Goal: Communication & Community: Answer question/provide support

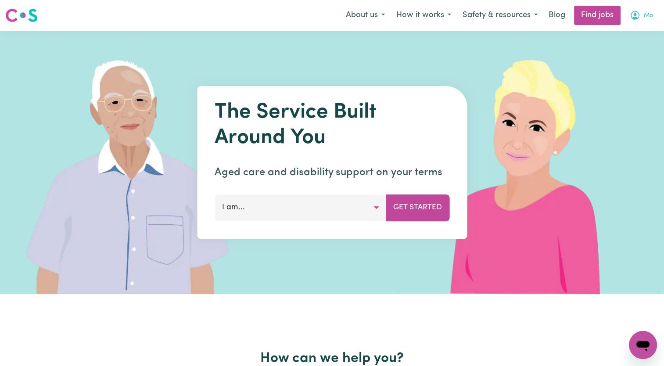
click at [645, 17] on span "Mo" at bounding box center [648, 16] width 9 height 10
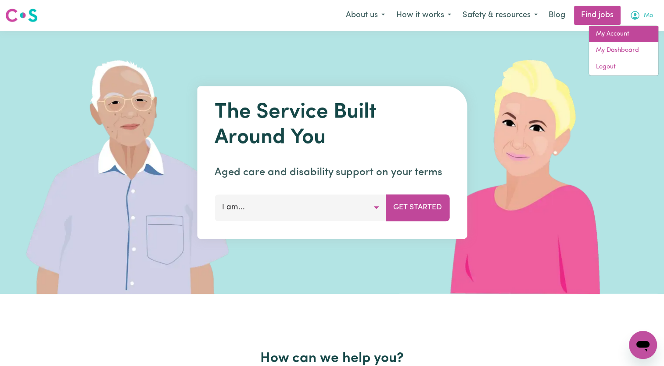
click at [610, 32] on link "My Account" at bounding box center [623, 34] width 69 height 17
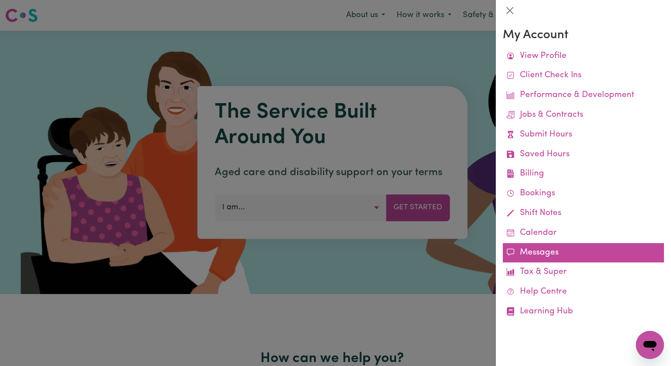
click at [534, 255] on link "Messages" at bounding box center [582, 253] width 161 height 20
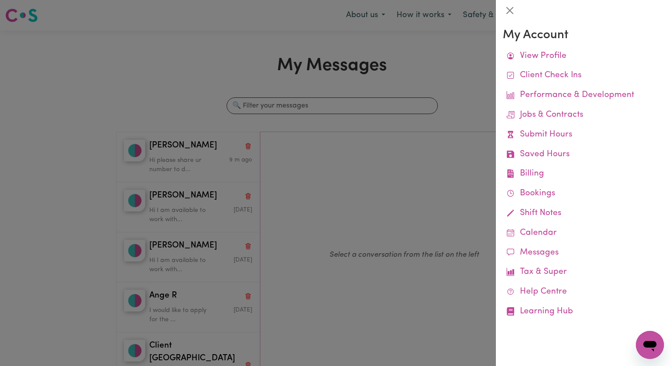
click at [139, 86] on div at bounding box center [335, 183] width 671 height 366
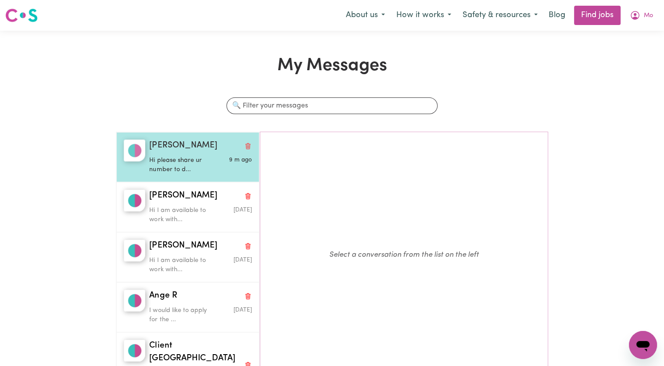
click at [161, 156] on p "Hi please share ur number to d..." at bounding box center [183, 165] width 68 height 19
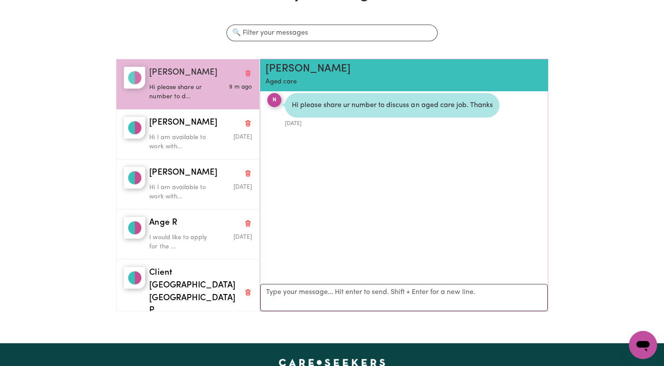
scroll to position [88, 0]
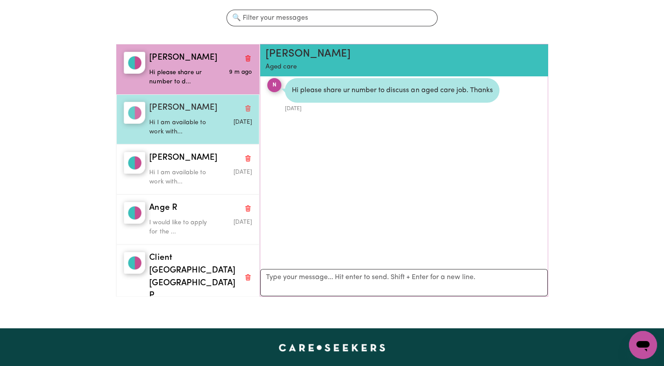
click at [202, 131] on p "Hi I am available to work with..." at bounding box center [183, 127] width 68 height 19
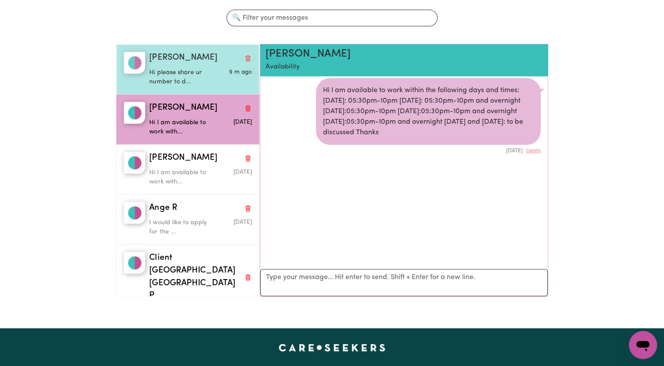
click at [194, 75] on p "Hi please share ur number to d..." at bounding box center [183, 77] width 68 height 19
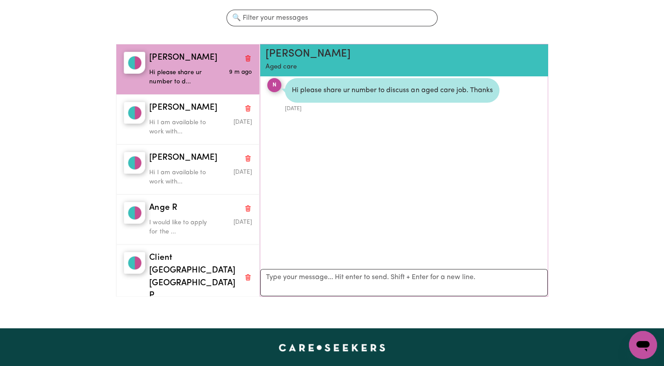
click at [277, 85] on div "N" at bounding box center [274, 85] width 14 height 14
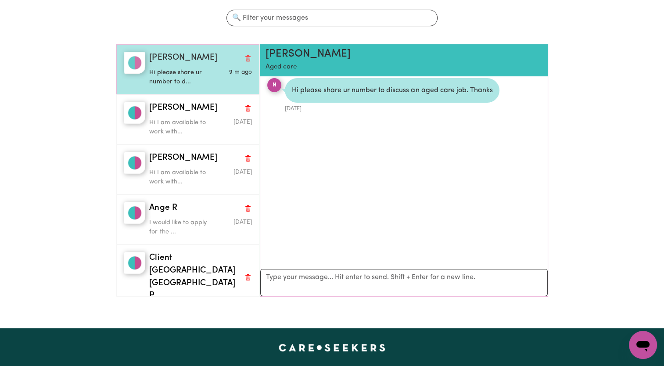
click at [133, 65] on img "button" at bounding box center [135, 63] width 22 height 22
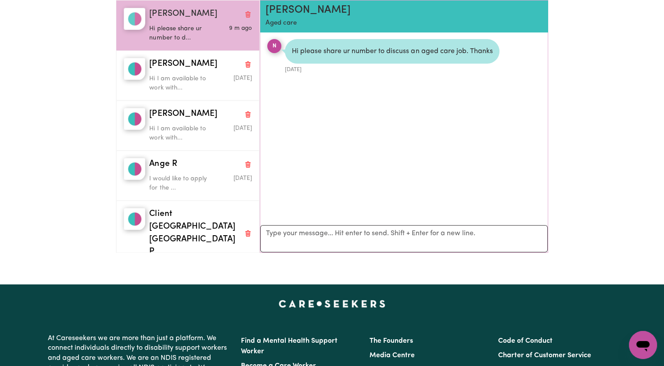
scroll to position [0, 0]
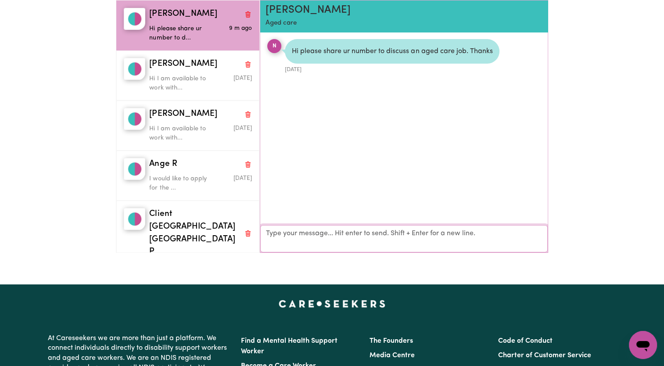
click at [327, 236] on textarea "Your reply" at bounding box center [403, 238] width 287 height 27
type textarea "Hi, thank you for eeaching out"
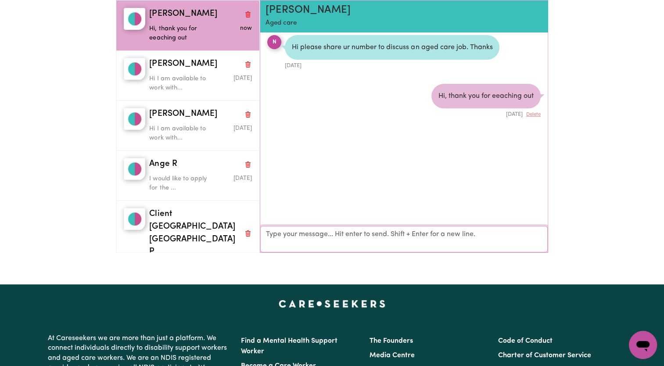
click at [327, 236] on textarea "Your reply" at bounding box center [403, 239] width 287 height 26
type textarea "my phone number is [PHONE_NUMBER]"
